Goal: Task Accomplishment & Management: Manage account settings

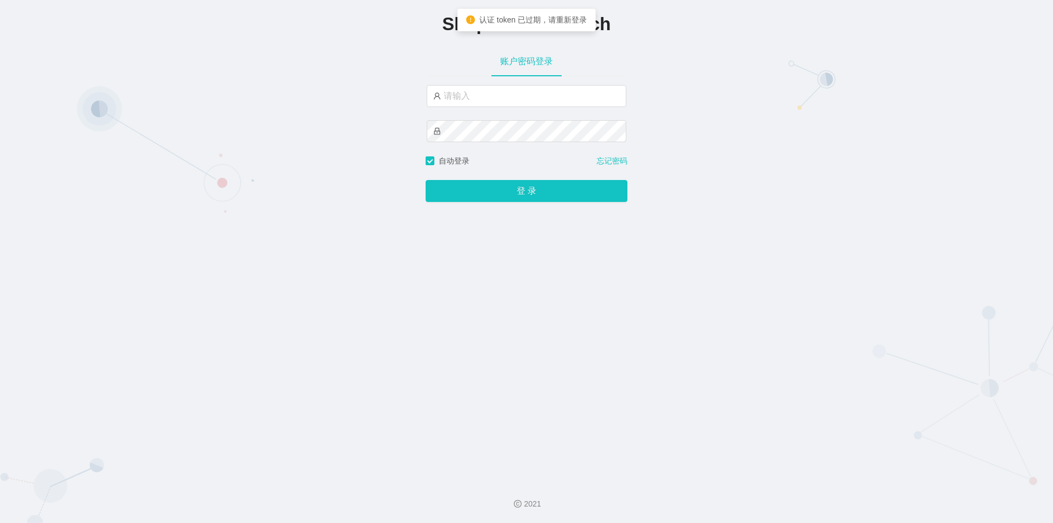
type input "jishu"
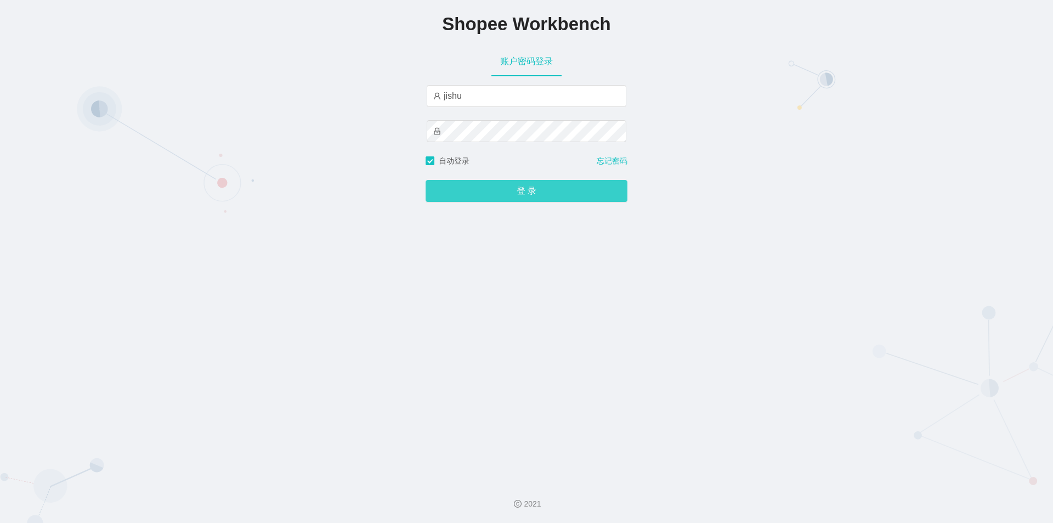
click at [484, 188] on button "登 录" at bounding box center [527, 191] width 202 height 22
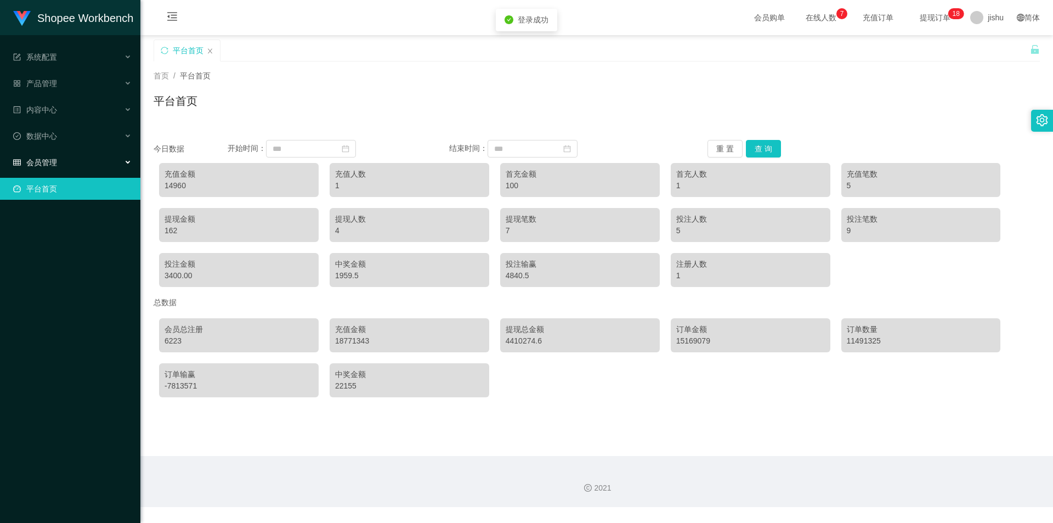
click at [58, 163] on div "会员管理" at bounding box center [70, 162] width 140 height 22
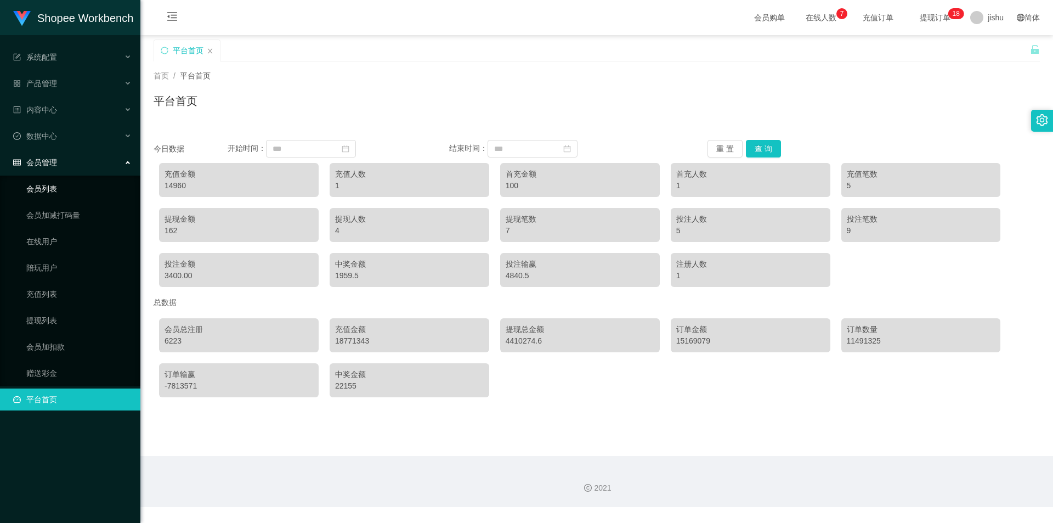
click at [61, 193] on link "会员列表" at bounding box center [78, 189] width 105 height 22
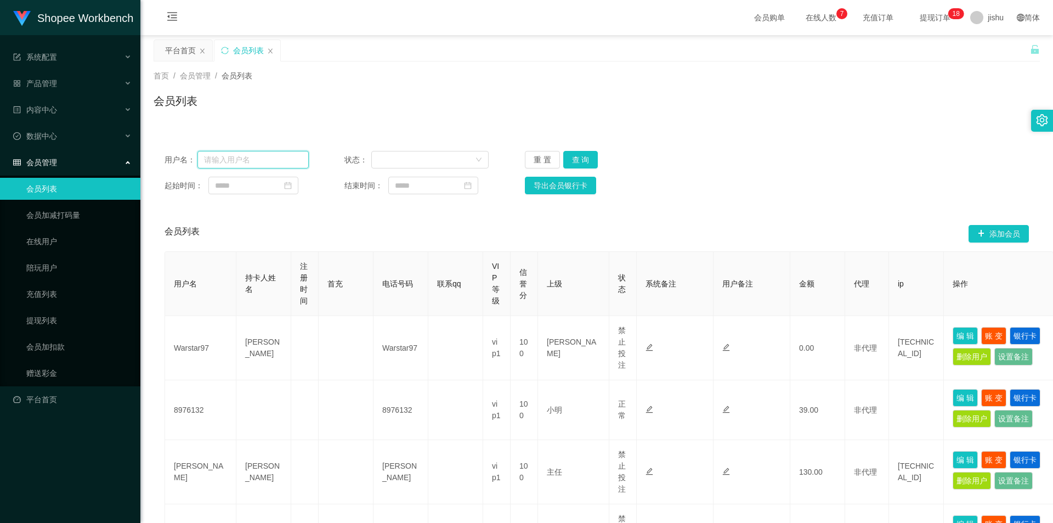
click at [253, 156] on input "text" at bounding box center [252, 160] width 111 height 18
click at [657, 220] on div "会员列表 添加会员" at bounding box center [597, 233] width 864 height 35
click at [259, 160] on input "text" at bounding box center [252, 160] width 111 height 18
paste input "01111204025"
type input "01111204025"
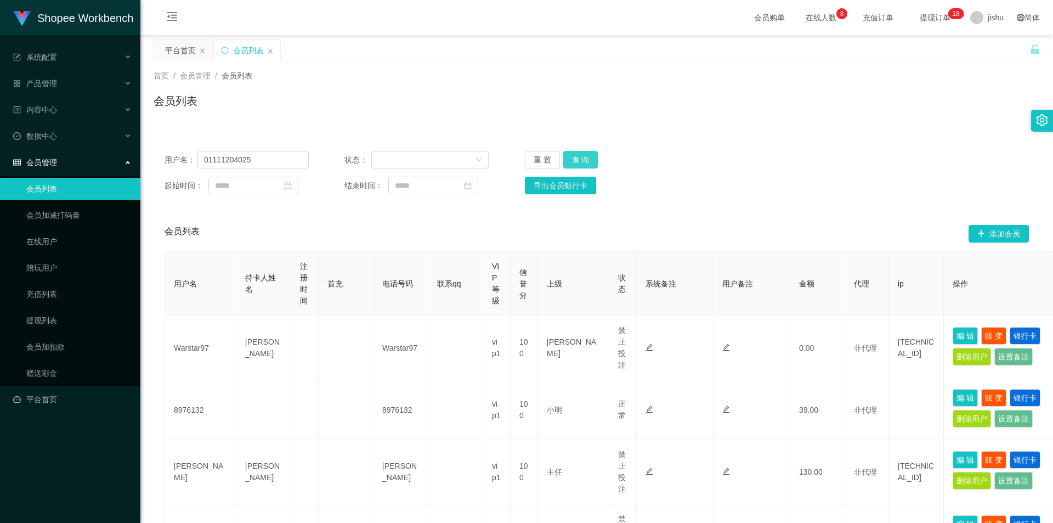
click at [567, 152] on button "查 询" at bounding box center [580, 160] width 35 height 18
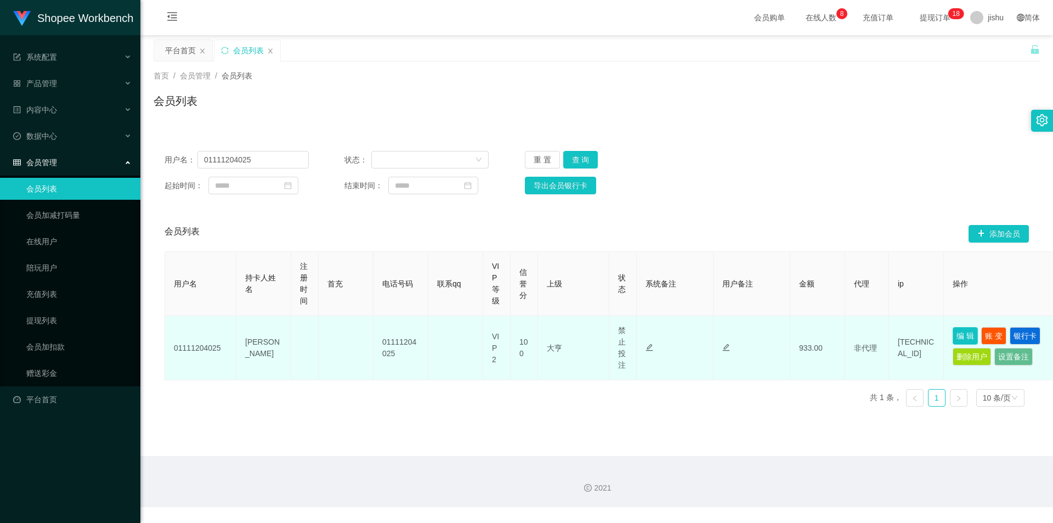
click at [964, 335] on button "编 辑" at bounding box center [965, 336] width 25 height 18
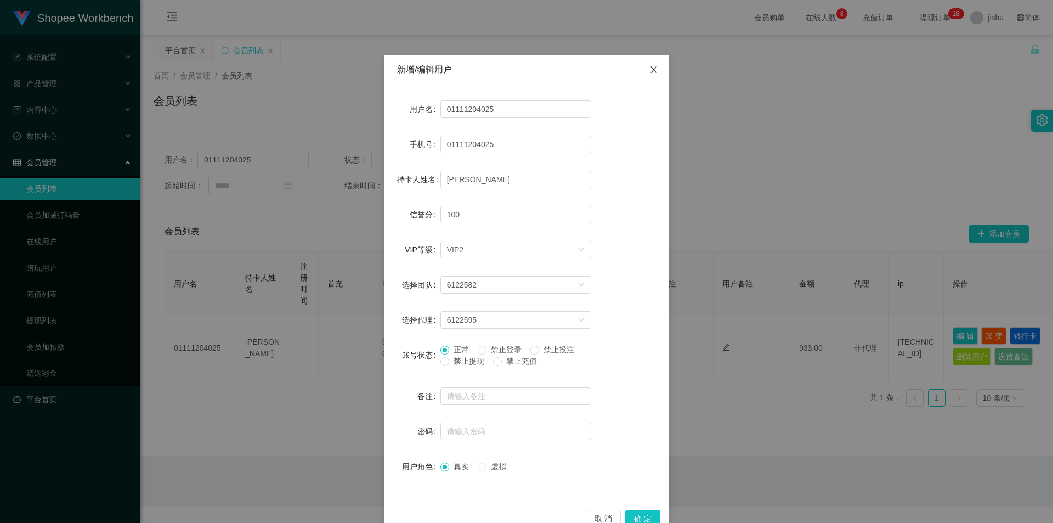
click at [649, 69] on icon "图标: close" at bounding box center [653, 69] width 9 height 9
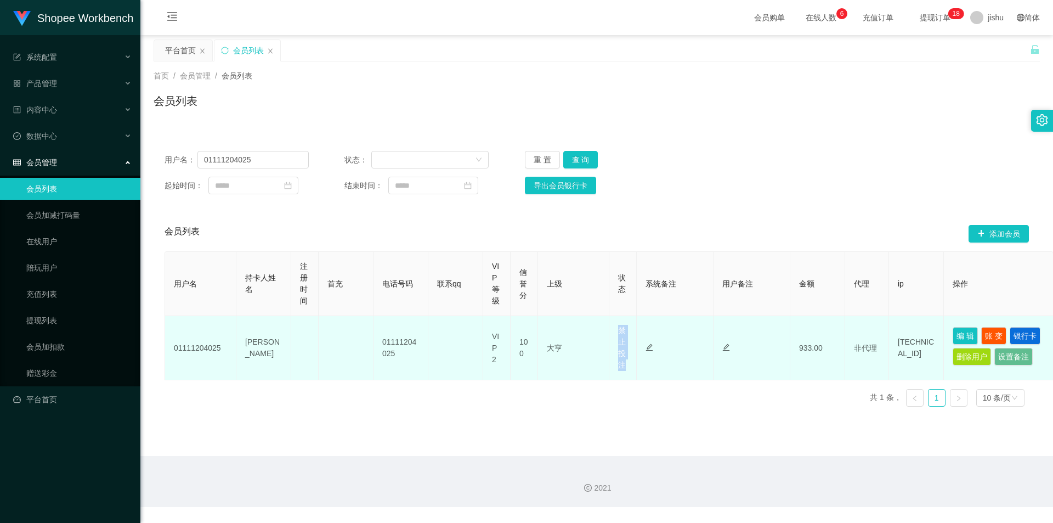
drag, startPoint x: 626, startPoint y: 367, endPoint x: 615, endPoint y: 333, distance: 35.2
click at [615, 333] on td "正常 禁止登录 禁止投注 禁止提现 禁止充值" at bounding box center [622, 348] width 27 height 64
click at [629, 366] on td "正常 禁止登录 禁止投注 禁止提现 禁止充值" at bounding box center [622, 348] width 27 height 64
drag, startPoint x: 616, startPoint y: 327, endPoint x: 629, endPoint y: 367, distance: 41.3
click at [629, 367] on td "正常 禁止登录 禁止投注 禁止提现 禁止充值" at bounding box center [622, 348] width 27 height 64
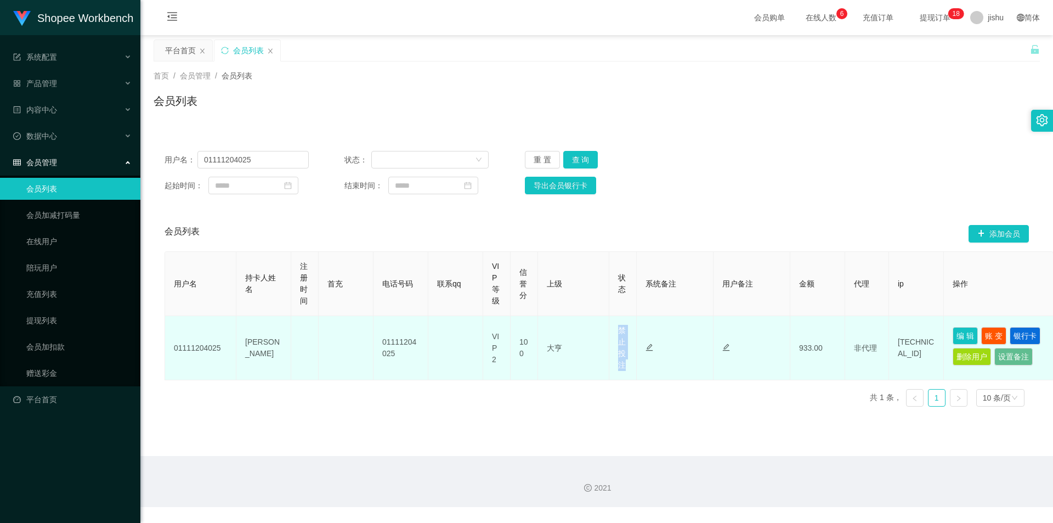
click at [629, 367] on td "正常 禁止登录 禁止投注 禁止提现 禁止充值" at bounding box center [622, 348] width 27 height 64
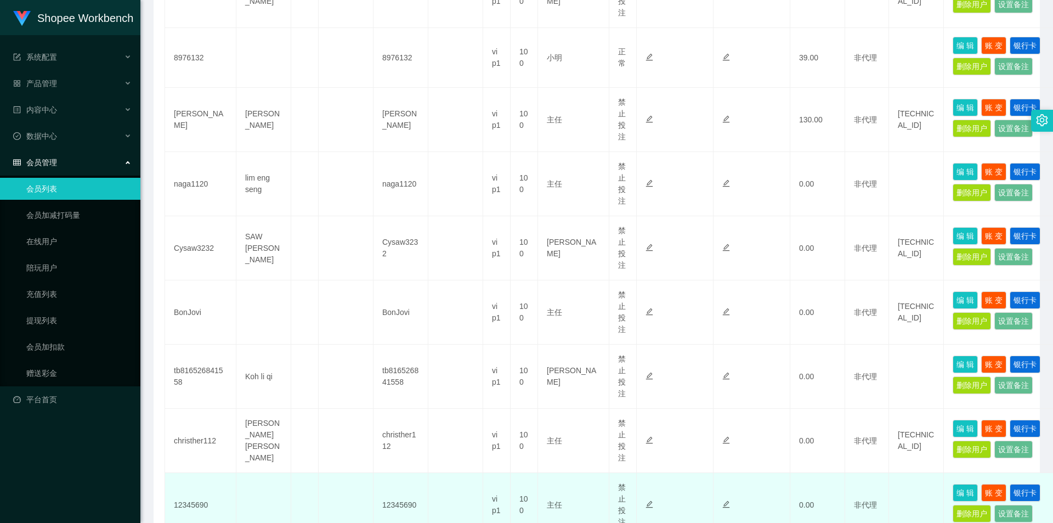
scroll to position [517, 0]
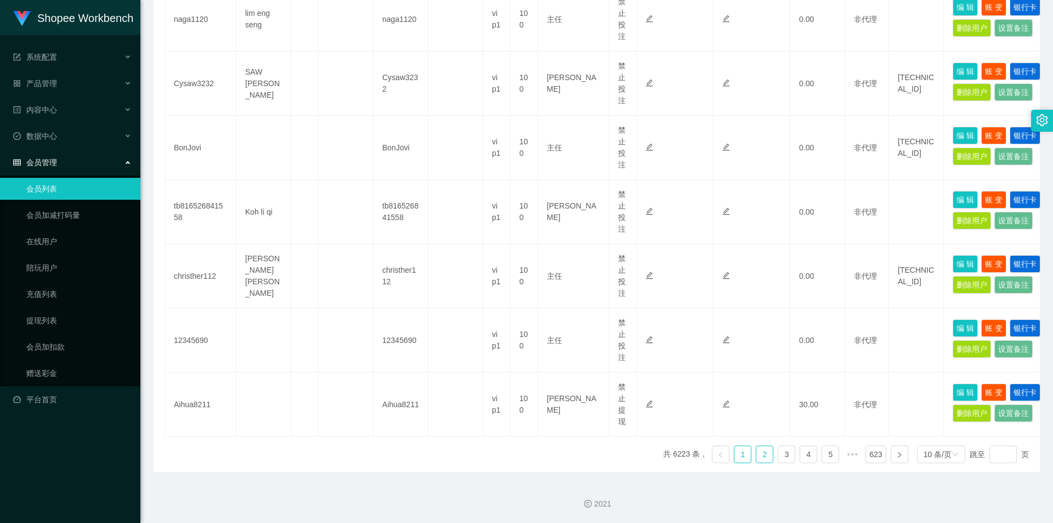
click at [762, 453] on link "2" at bounding box center [764, 454] width 16 height 16
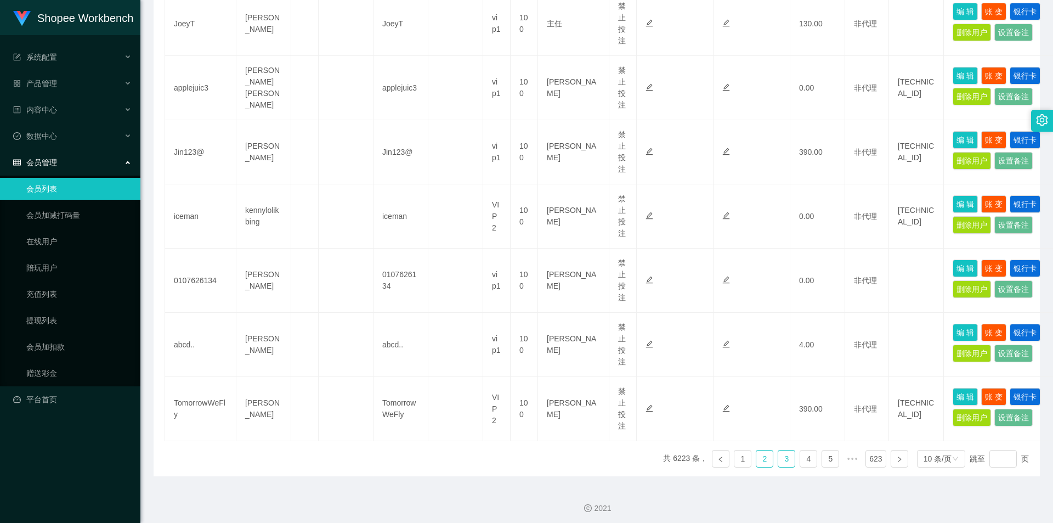
click at [778, 459] on link "3" at bounding box center [786, 458] width 16 height 16
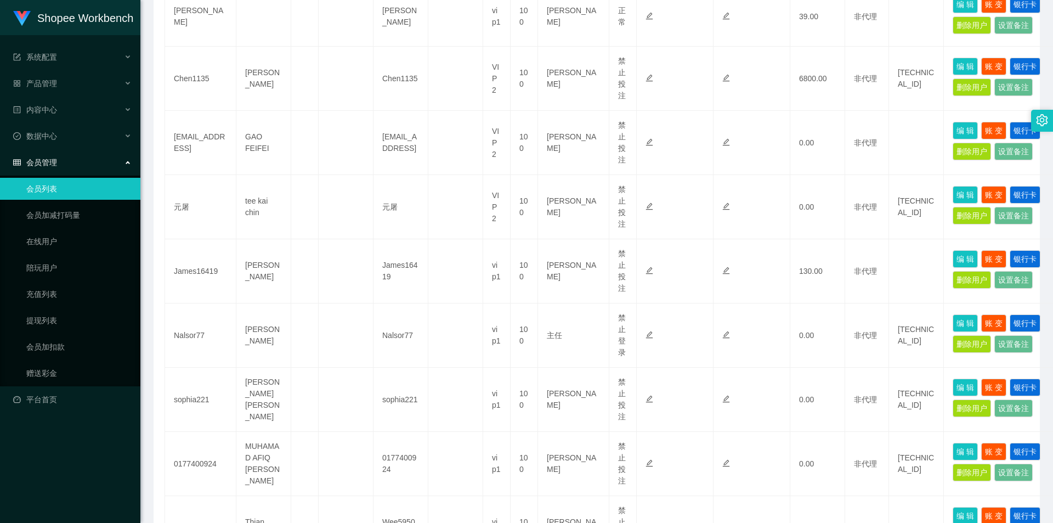
scroll to position [528, 0]
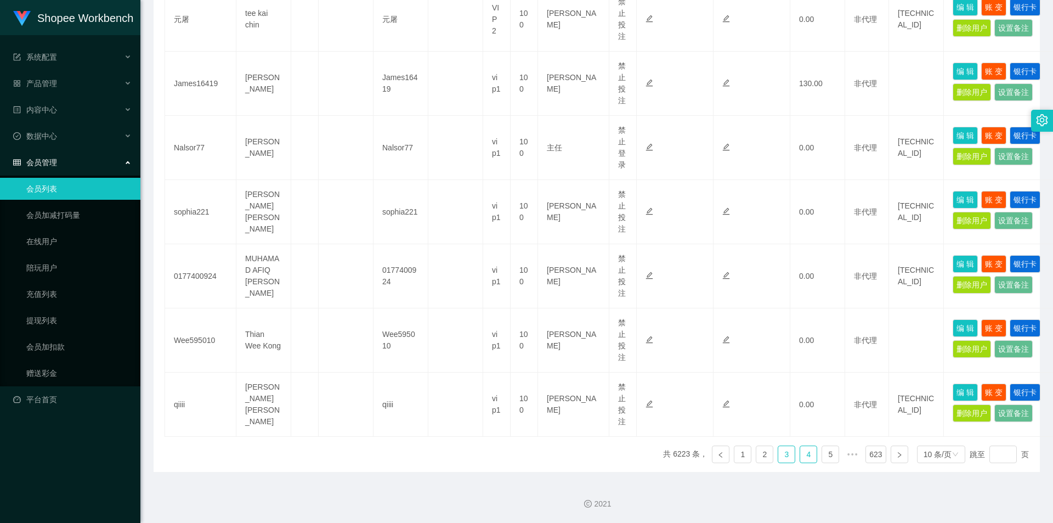
click at [800, 452] on link "4" at bounding box center [808, 454] width 16 height 16
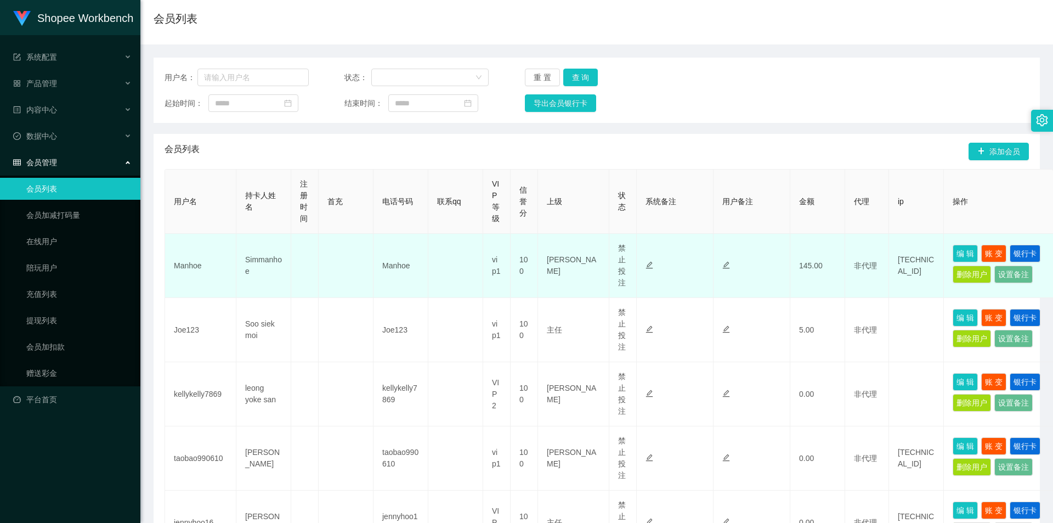
scroll to position [27, 0]
